Goal: Task Accomplishment & Management: Manage account settings

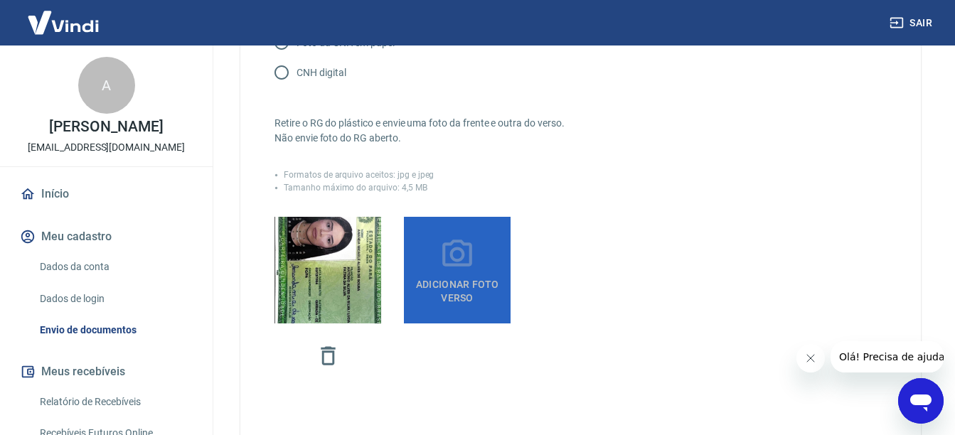
click at [422, 281] on span "Adicionar foto verso" at bounding box center [457, 288] width 95 height 32
click at [0, 0] on input "Adicionar foto verso" at bounding box center [0, 0] width 0 height 0
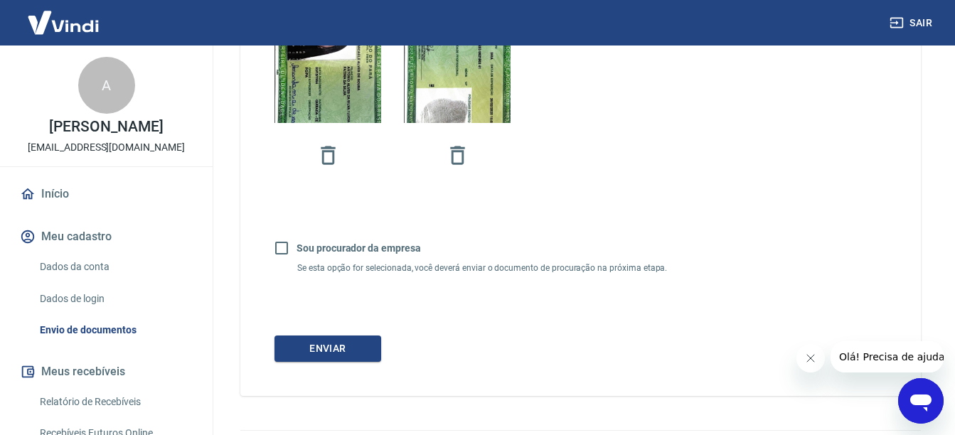
scroll to position [489, 0]
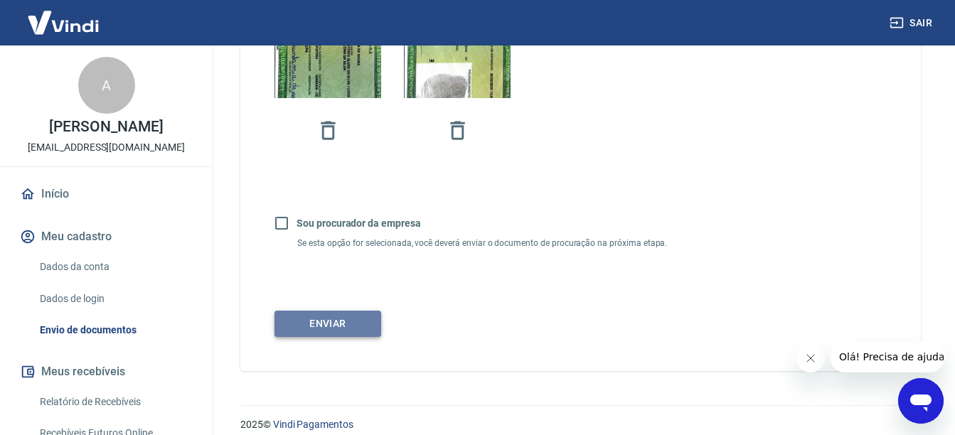
click at [307, 312] on button "Enviar" at bounding box center [328, 324] width 107 height 26
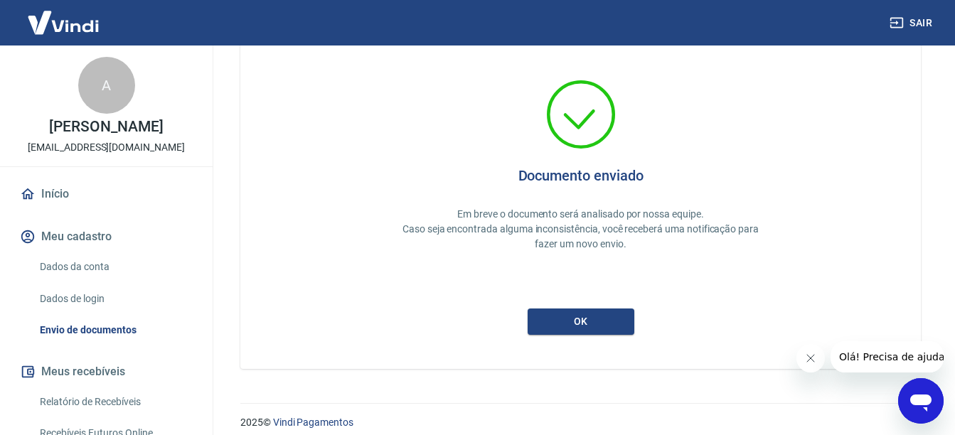
scroll to position [58, 0]
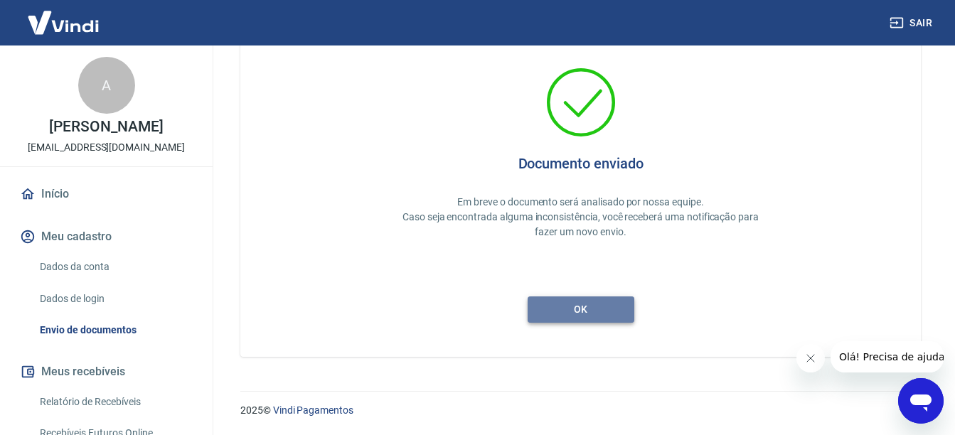
click at [556, 319] on button "ok" at bounding box center [581, 310] width 107 height 26
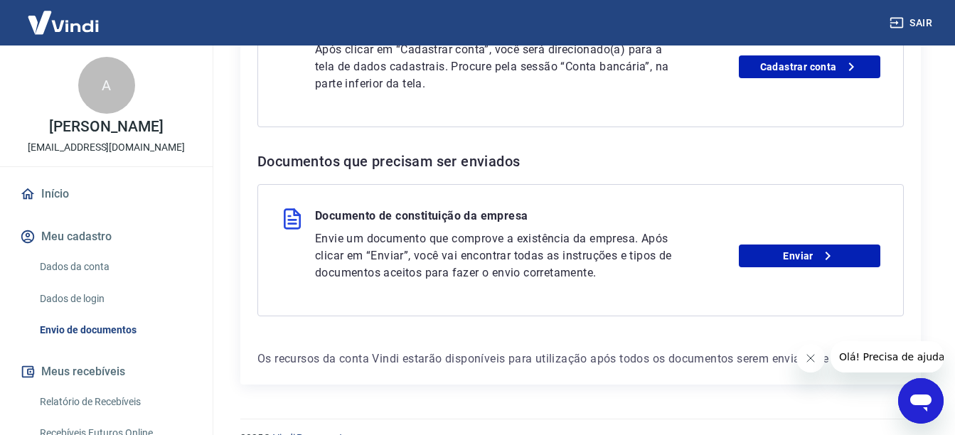
scroll to position [525, 0]
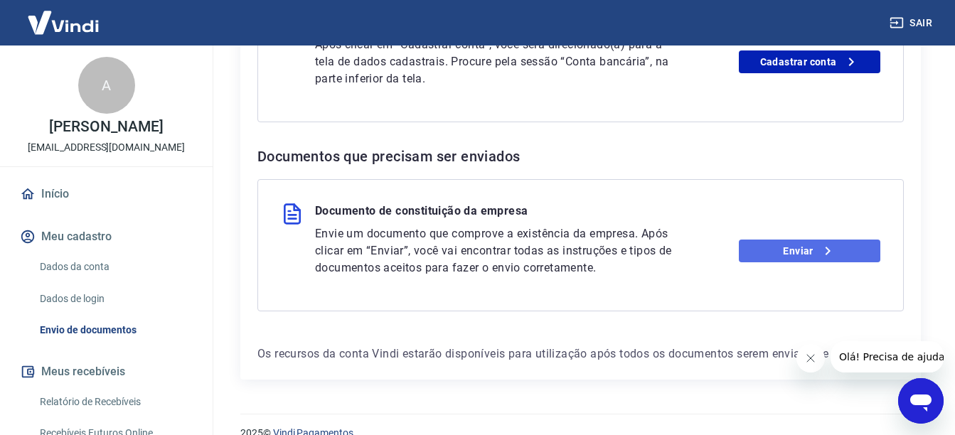
click at [788, 259] on link "Enviar" at bounding box center [810, 251] width 142 height 23
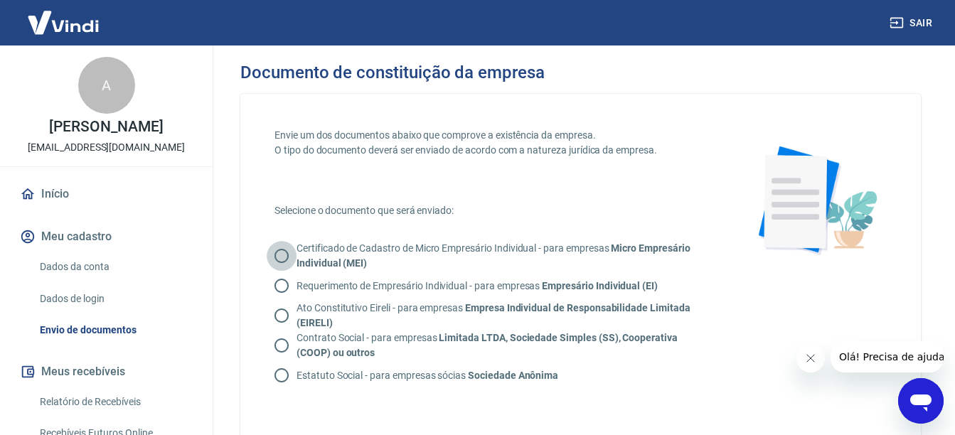
click at [280, 256] on input "Certificado de Cadastro de Micro Empresário Individual - para empresas Micro Em…" at bounding box center [282, 256] width 30 height 30
radio input "true"
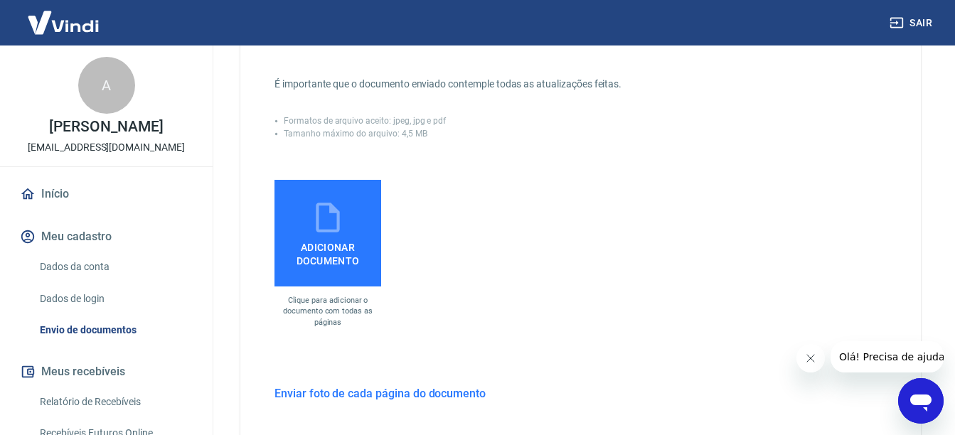
scroll to position [373, 0]
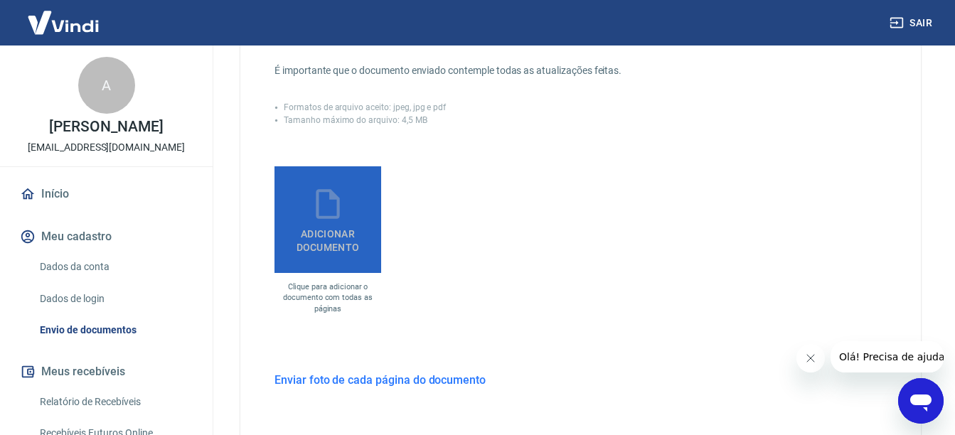
click at [294, 223] on span "Adicionar documento" at bounding box center [327, 238] width 95 height 32
click at [0, 0] on input "Adicionar documento" at bounding box center [0, 0] width 0 height 0
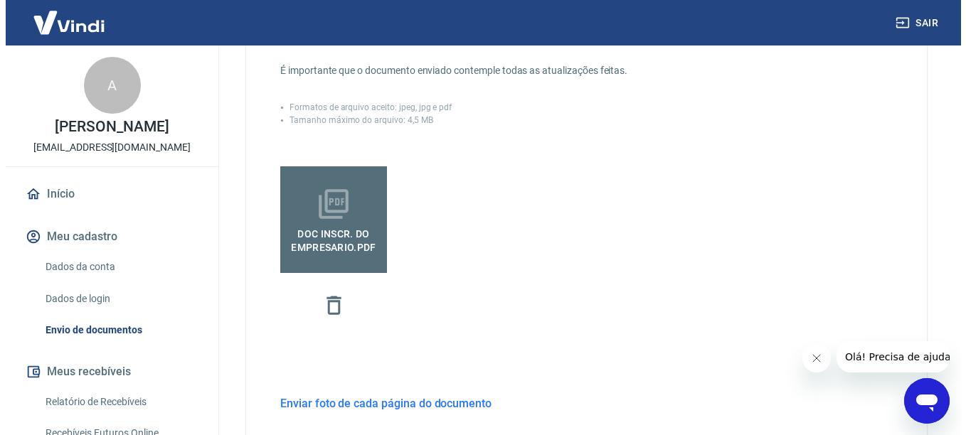
scroll to position [551, 0]
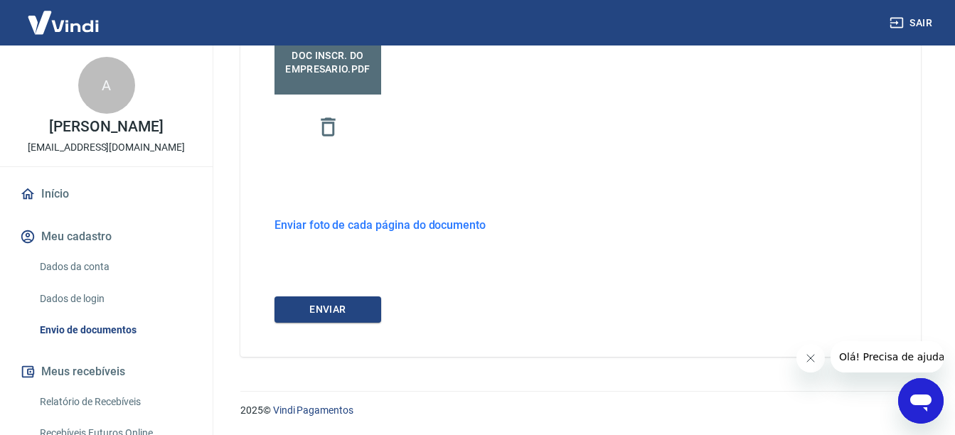
click at [359, 319] on button "ENVIAR" at bounding box center [328, 310] width 107 height 26
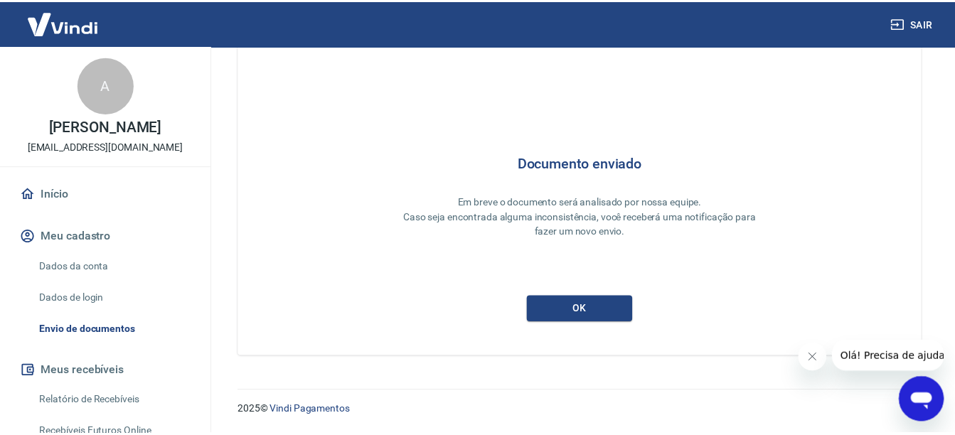
scroll to position [58, 0]
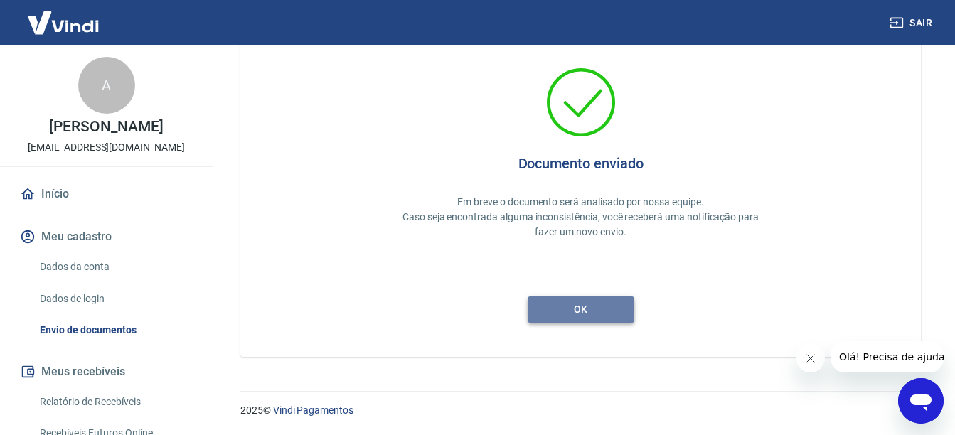
click at [607, 314] on button "ok" at bounding box center [581, 310] width 107 height 26
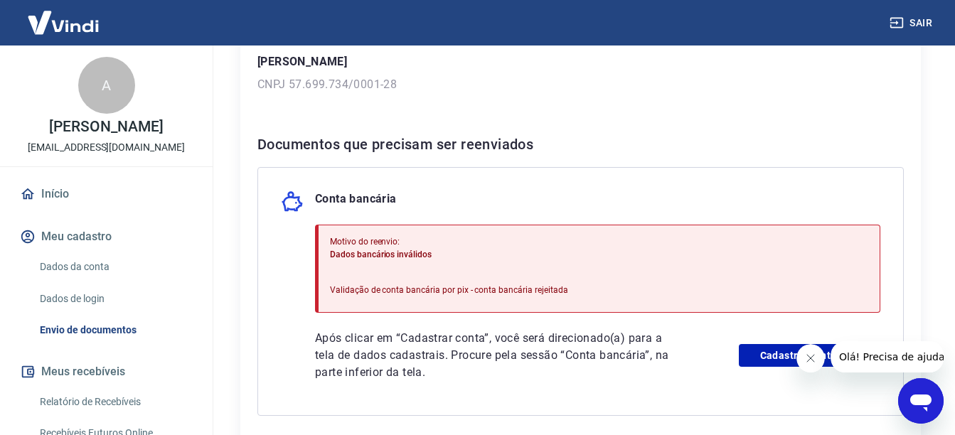
scroll to position [230, 0]
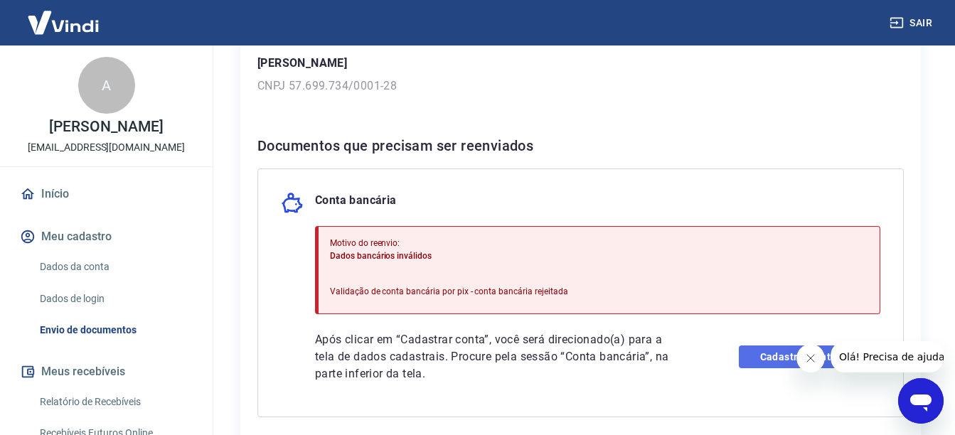
click at [765, 354] on link "Cadastrar conta" at bounding box center [810, 357] width 142 height 23
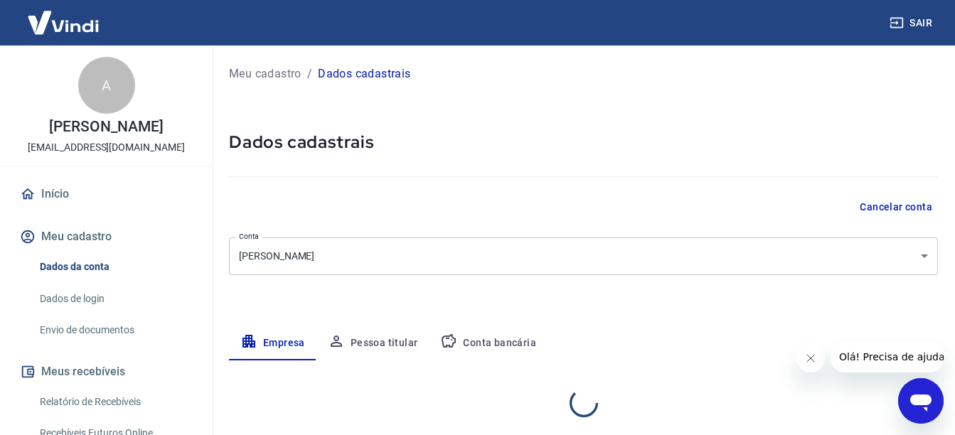
select select "PA"
select select "business"
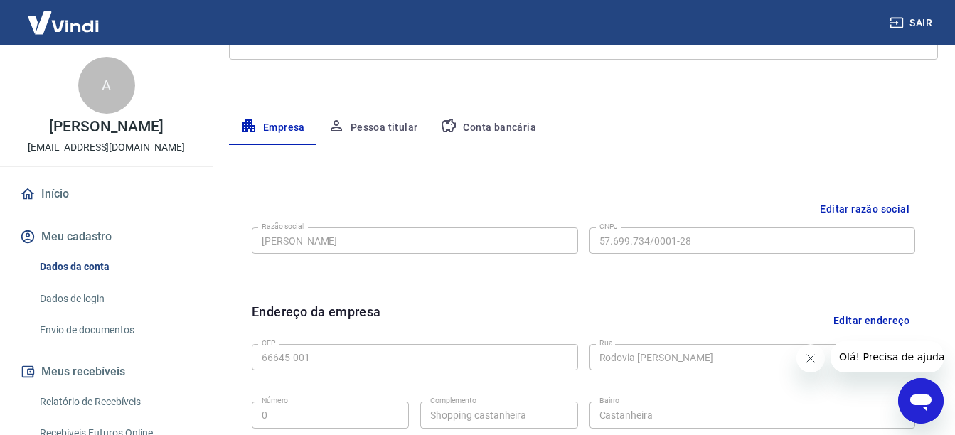
scroll to position [233, 0]
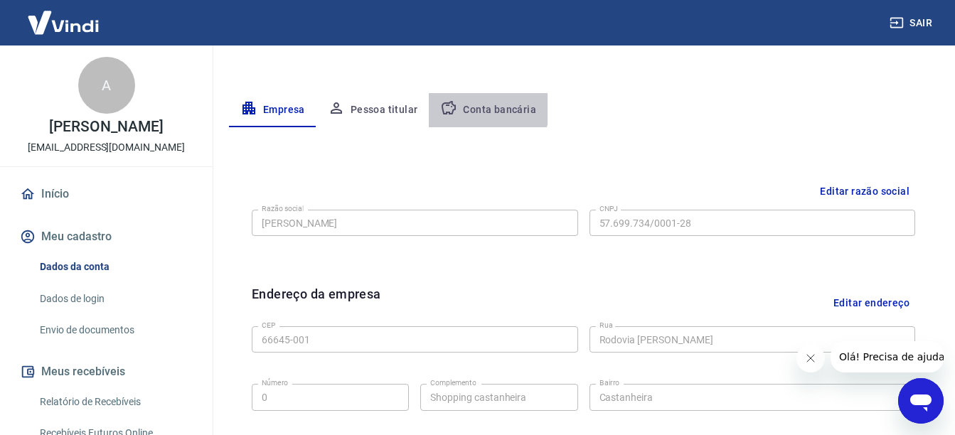
click at [485, 102] on button "Conta bancária" at bounding box center [488, 110] width 119 height 34
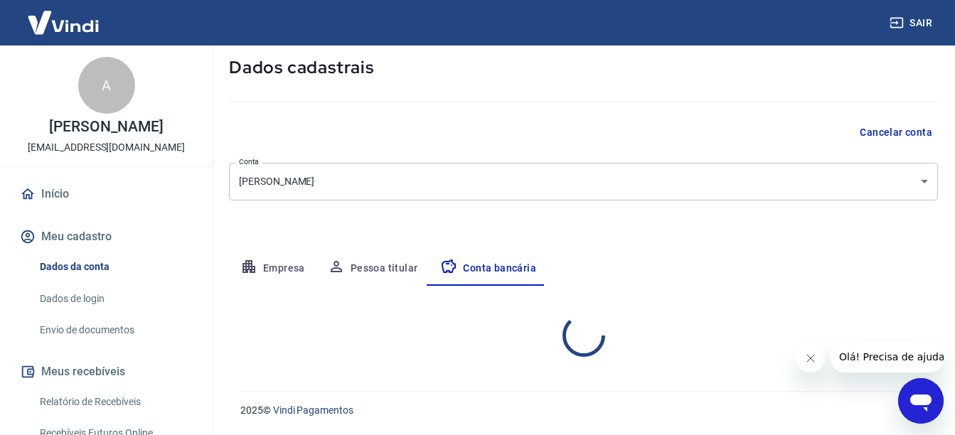
select select "1"
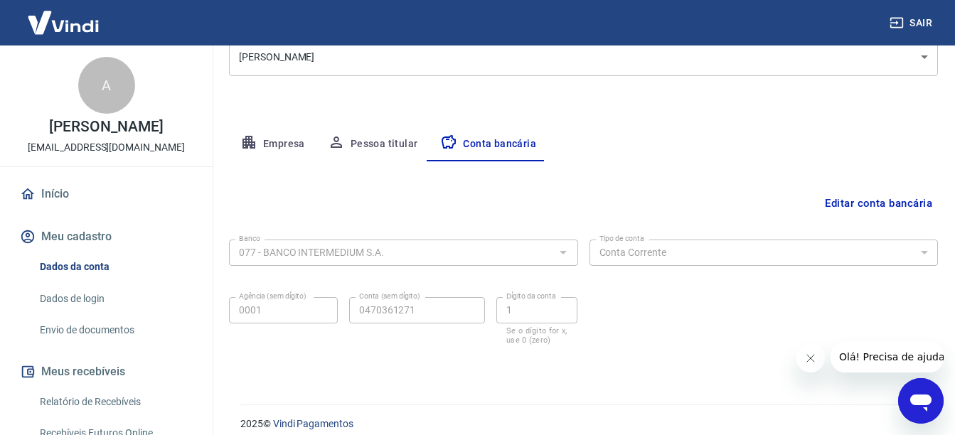
scroll to position [207, 0]
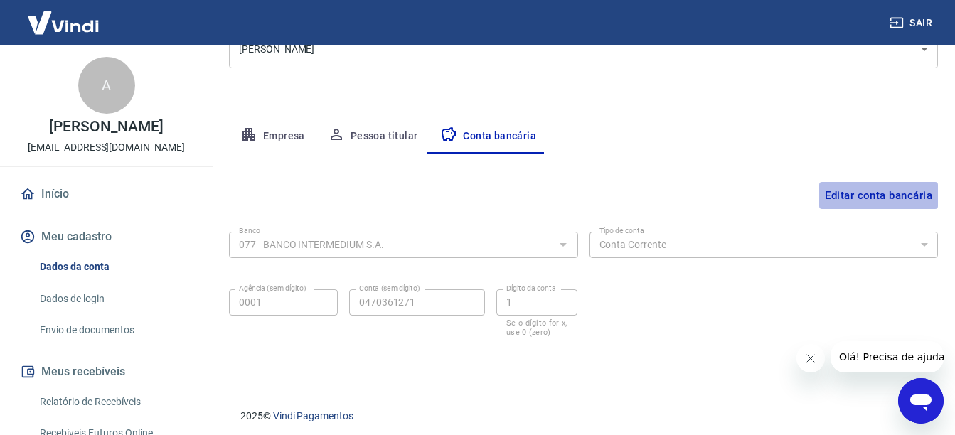
click at [884, 193] on button "Editar conta bancária" at bounding box center [879, 195] width 119 height 27
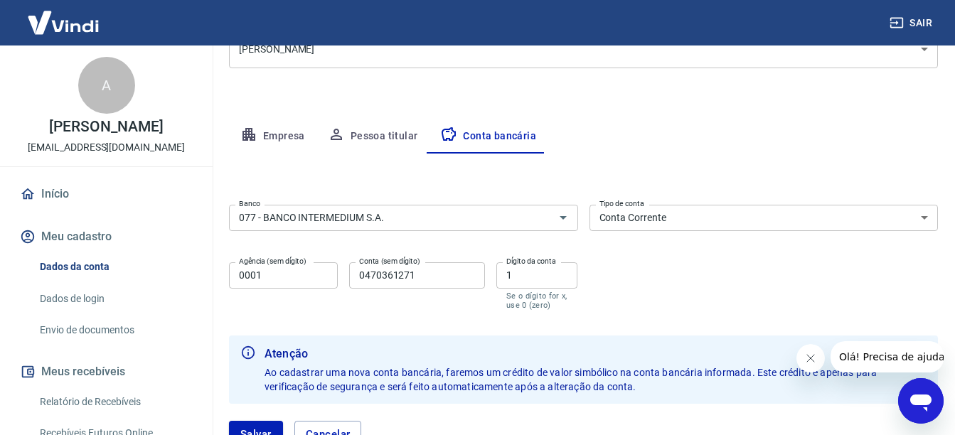
click at [448, 270] on input "0470361271" at bounding box center [417, 276] width 136 height 26
type input "047036127"
click at [760, 257] on div "Banco 077 - BANCO INTERMEDIUM S.A. Banco Tipo de conta Conta Corrente Conta Pou…" at bounding box center [583, 256] width 709 height 114
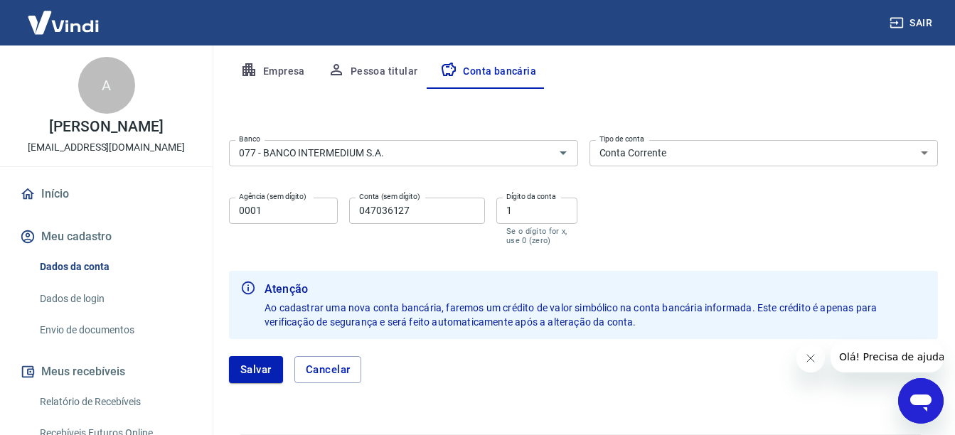
scroll to position [282, 0]
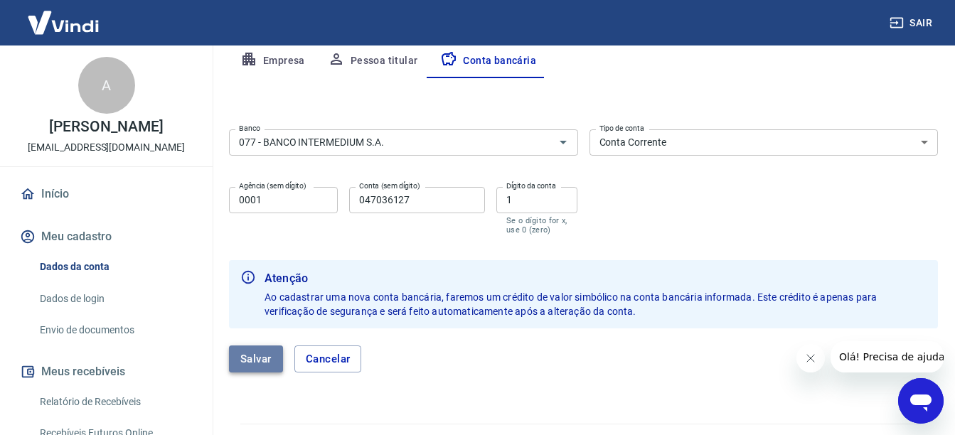
click at [248, 364] on button "Salvar" at bounding box center [256, 359] width 54 height 27
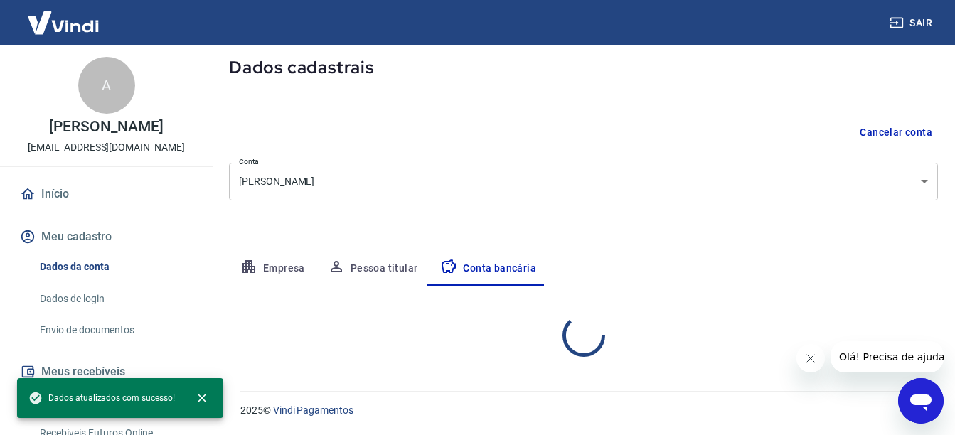
select select "1"
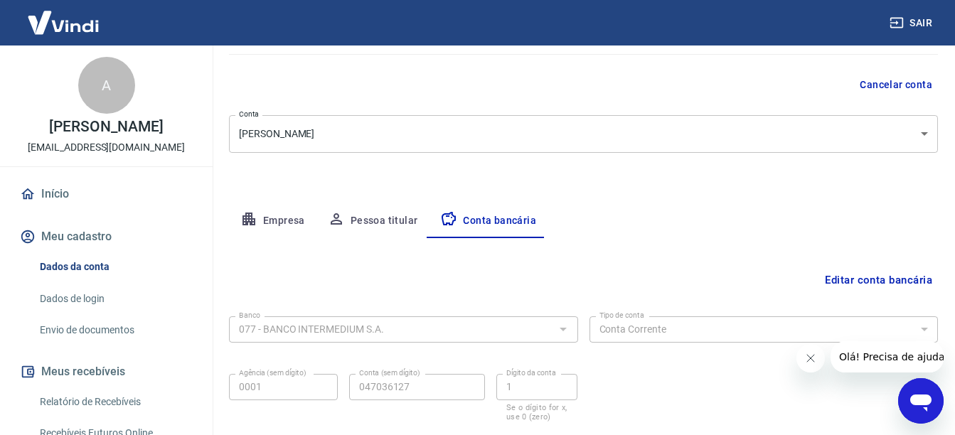
scroll to position [188, 0]
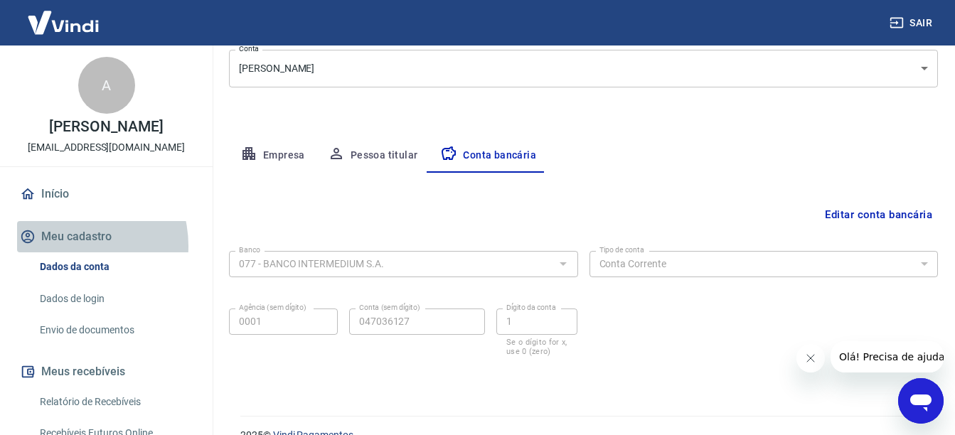
click at [67, 253] on button "Meu cadastro" at bounding box center [106, 236] width 179 height 31
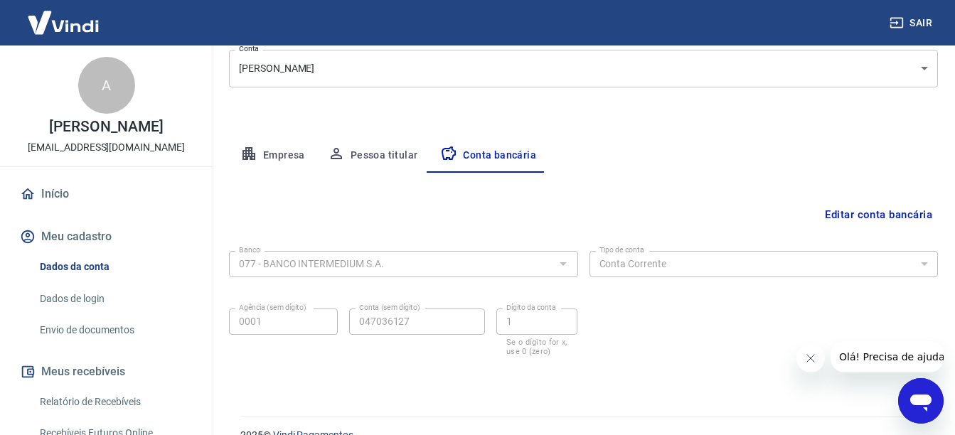
drag, startPoint x: 201, startPoint y: 231, endPoint x: 204, endPoint y: 249, distance: 18.0
click at [204, 249] on div "A [PERSON_NAME] [EMAIL_ADDRESS][DOMAIN_NAME] Início Meu cadastro Dados da conta…" at bounding box center [106, 241] width 213 height 390
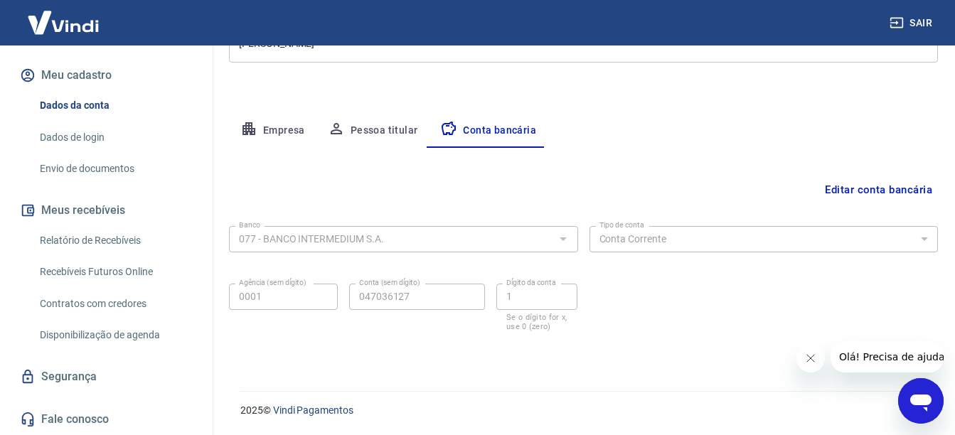
scroll to position [176, 0]
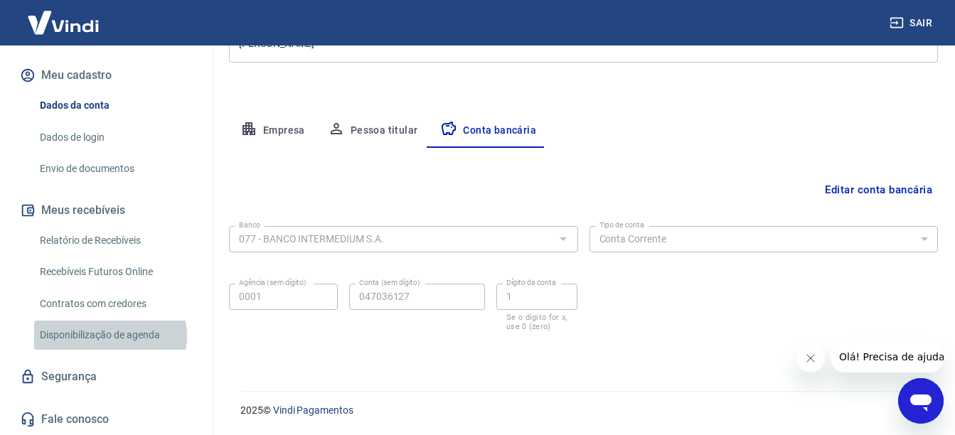
click at [107, 336] on link "Disponibilização de agenda" at bounding box center [114, 335] width 161 height 29
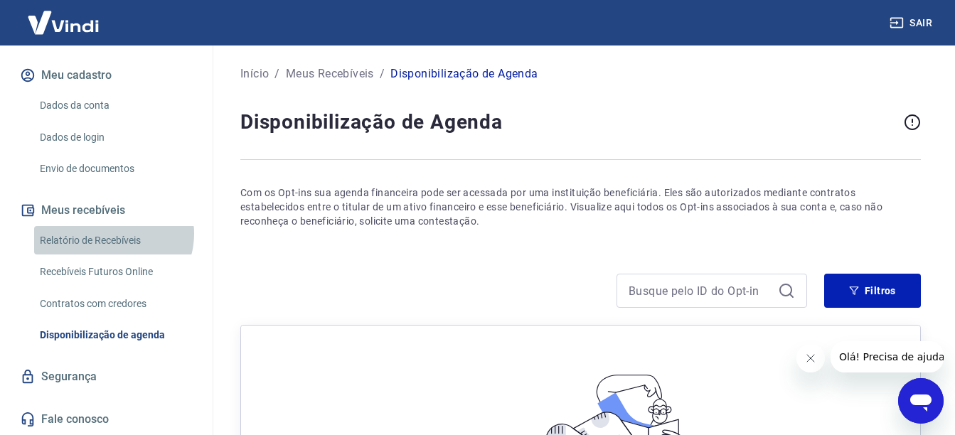
click at [112, 233] on link "Relatório de Recebíveis" at bounding box center [114, 240] width 161 height 29
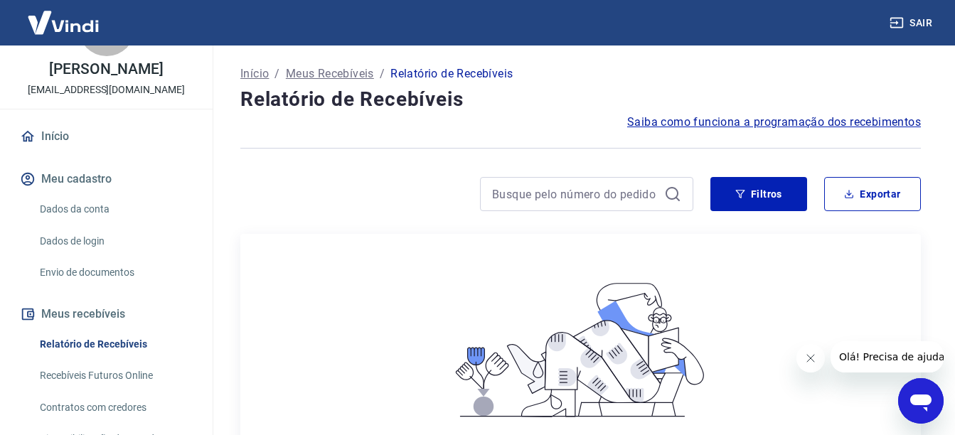
scroll to position [51, 0]
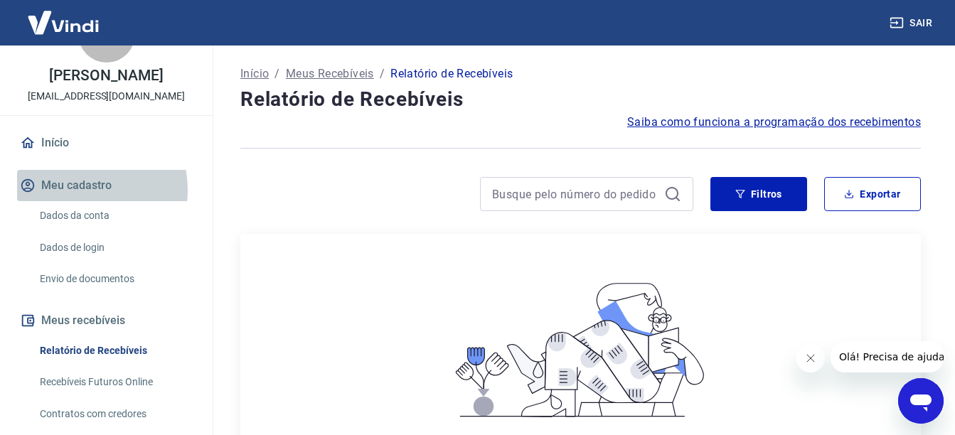
click at [83, 201] on button "Meu cadastro" at bounding box center [106, 185] width 179 height 31
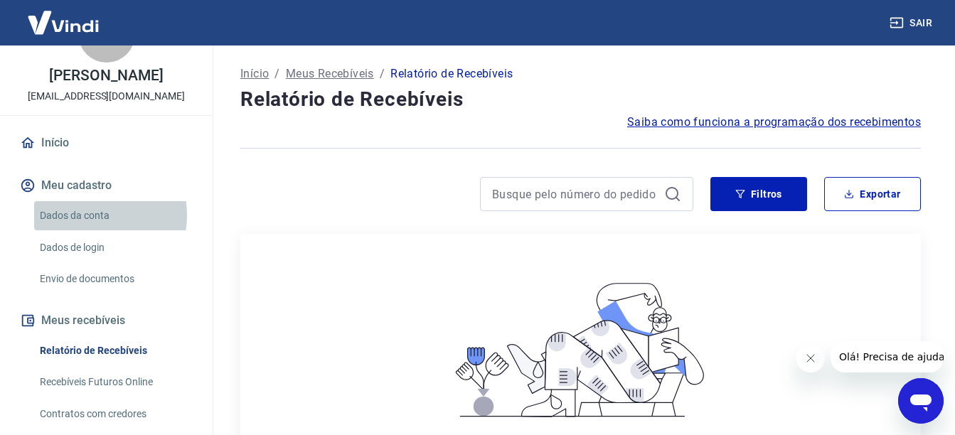
click at [91, 230] on link "Dados da conta" at bounding box center [114, 215] width 161 height 29
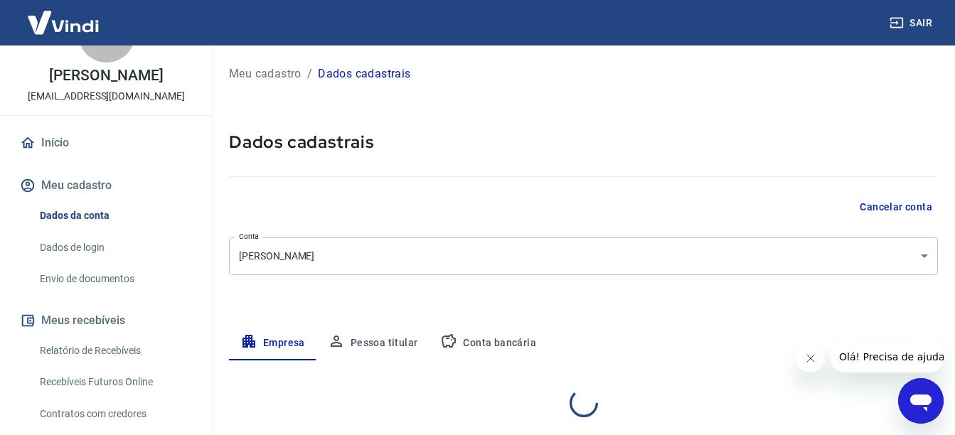
select select "PA"
select select "business"
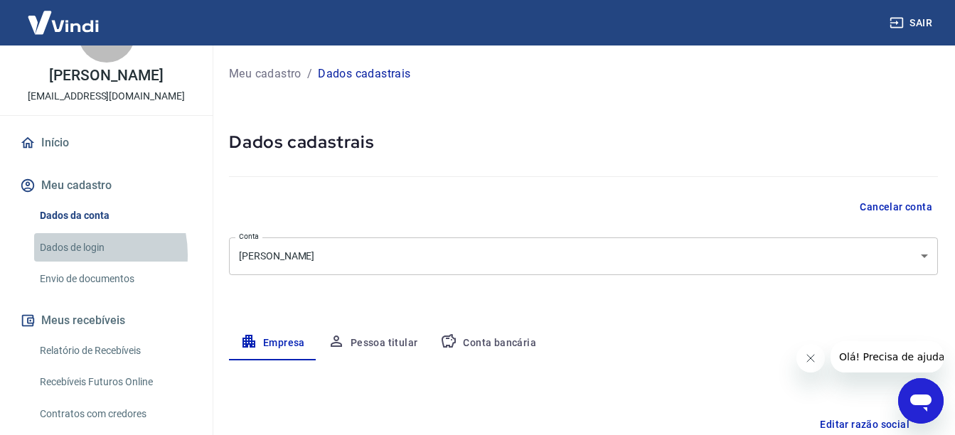
click at [70, 263] on link "Dados de login" at bounding box center [114, 247] width 161 height 29
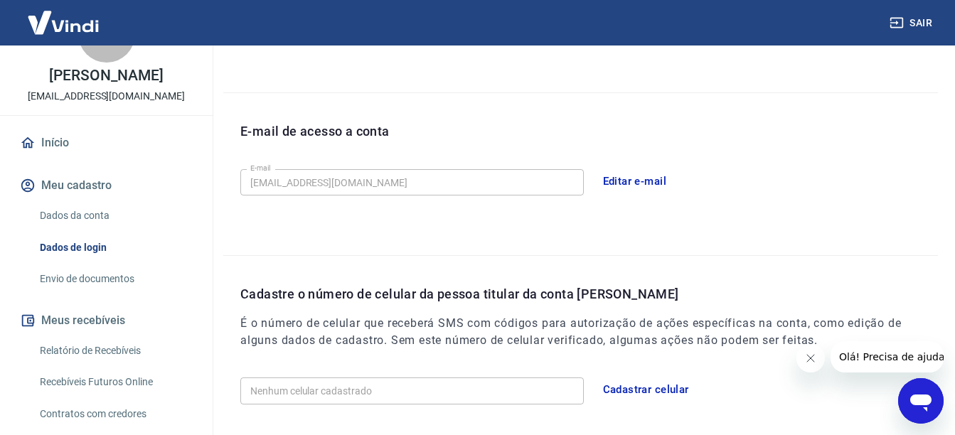
scroll to position [339, 0]
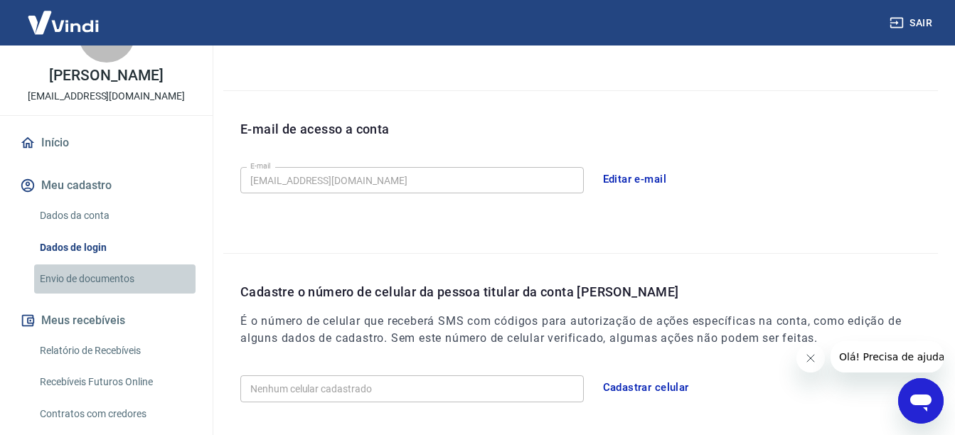
click at [116, 290] on link "Envio de documentos" at bounding box center [114, 279] width 161 height 29
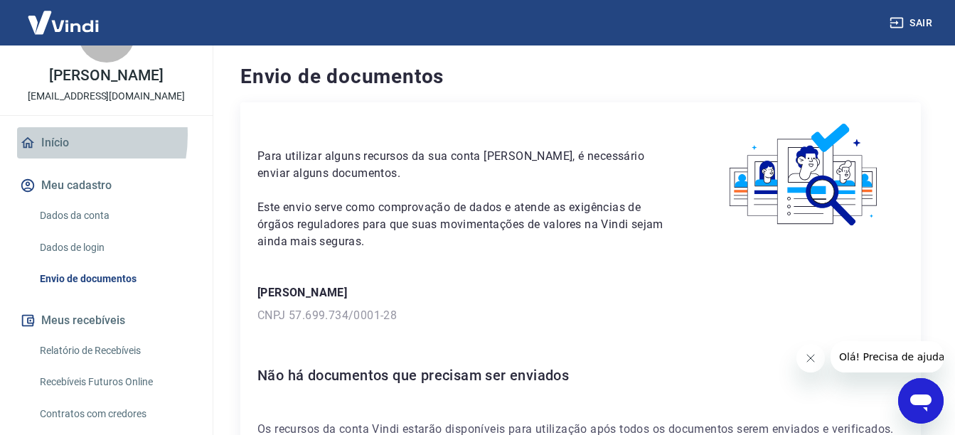
click at [39, 150] on link "Início" at bounding box center [106, 142] width 179 height 31
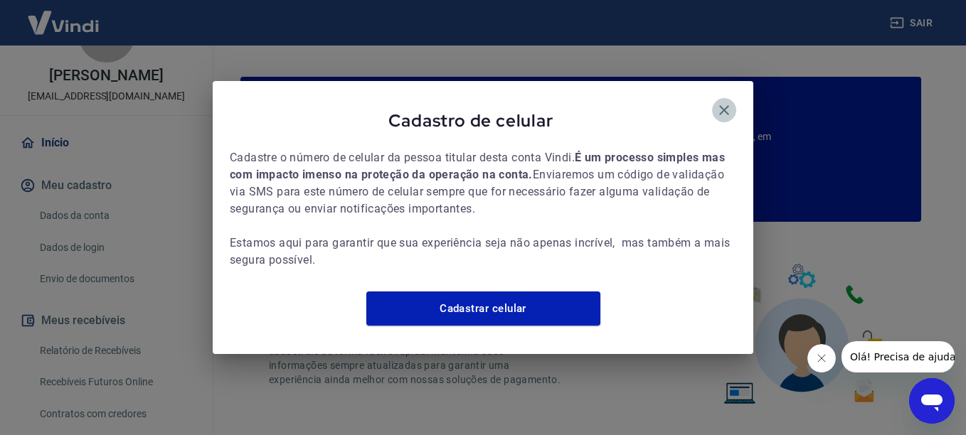
click at [723, 107] on icon "button" at bounding box center [724, 110] width 17 height 17
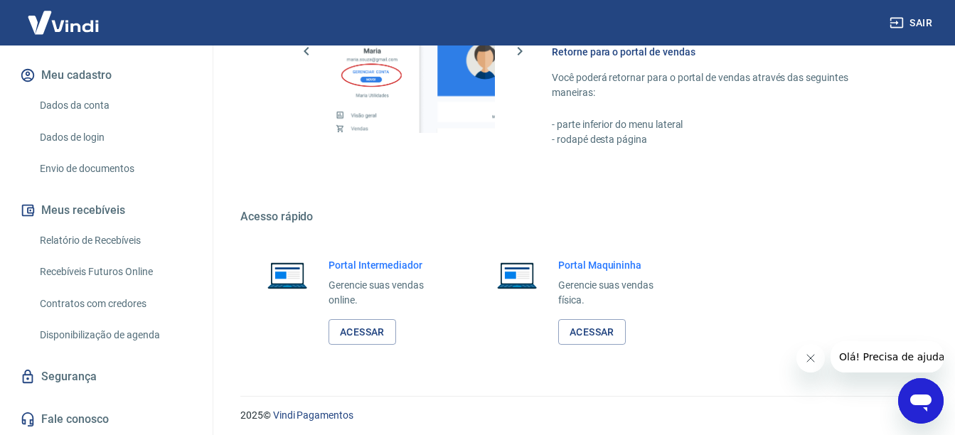
scroll to position [879, 0]
